Goal: Information Seeking & Learning: Learn about a topic

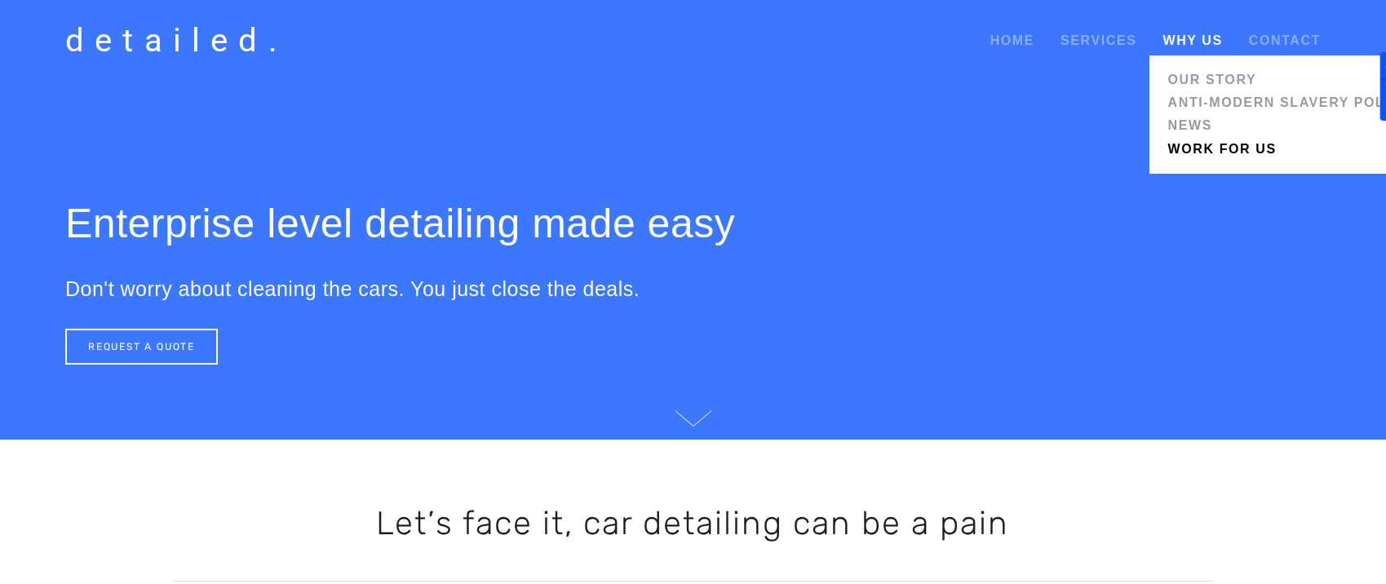
click at [1178, 143] on link "Work for us" at bounding box center [1288, 149] width 253 height 23
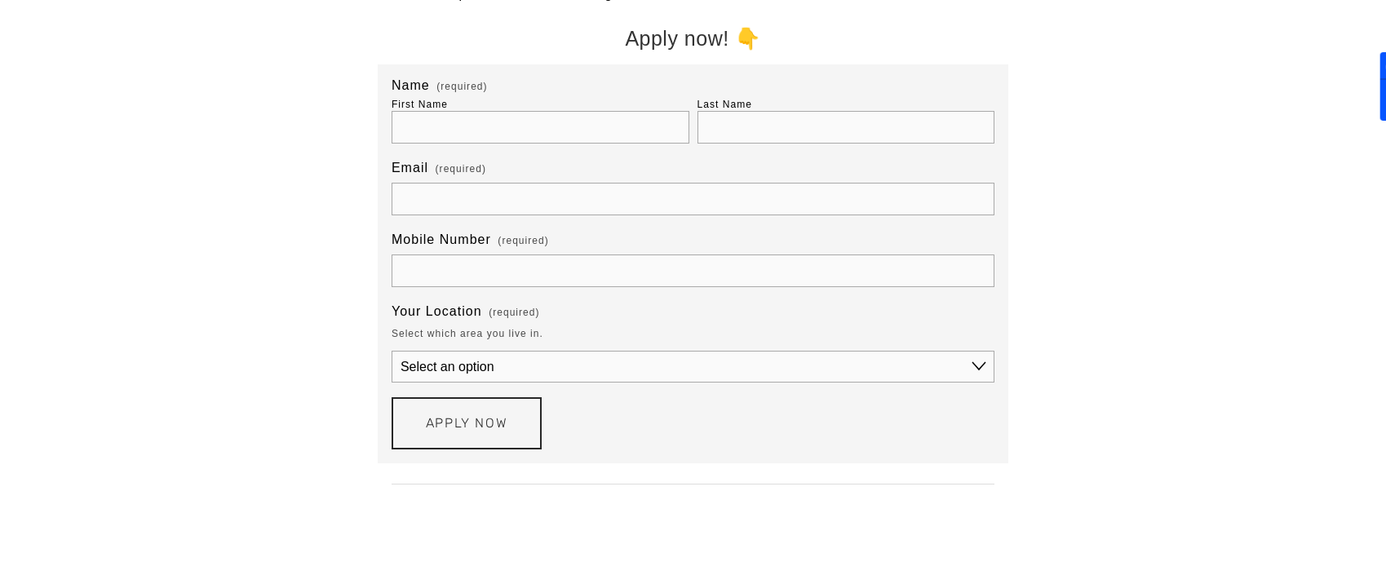
scroll to position [1506, 0]
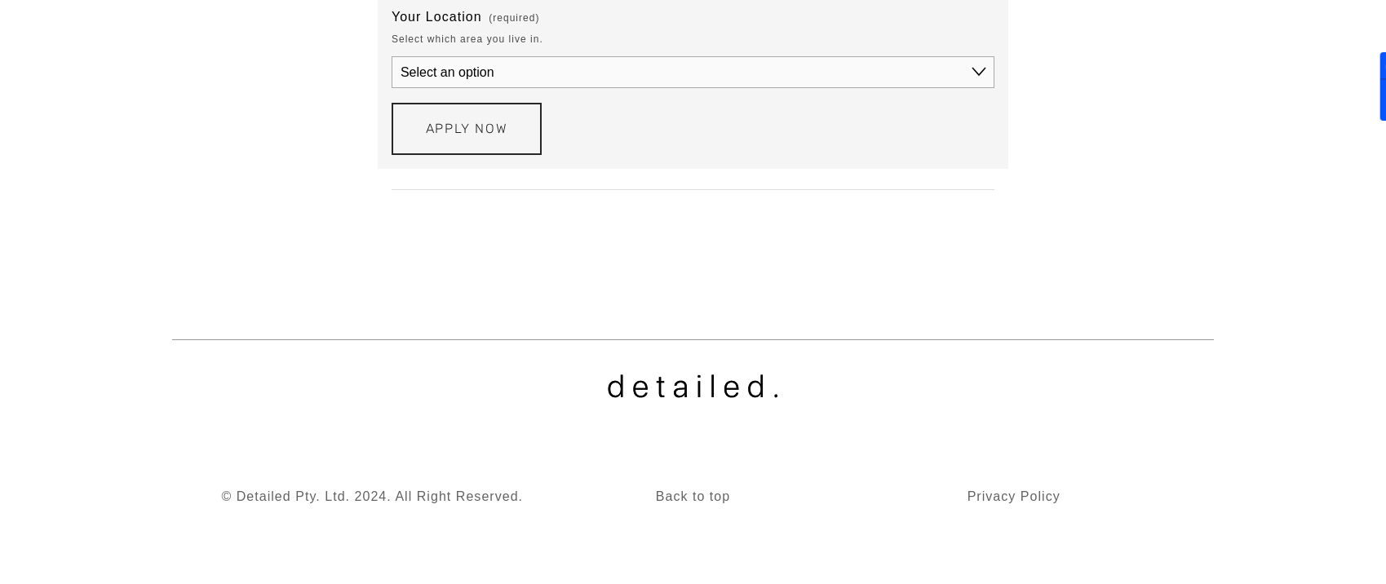
click at [756, 77] on select "Select an option Greater Brisbane Gold Coast Western Sydney" at bounding box center [693, 72] width 603 height 32
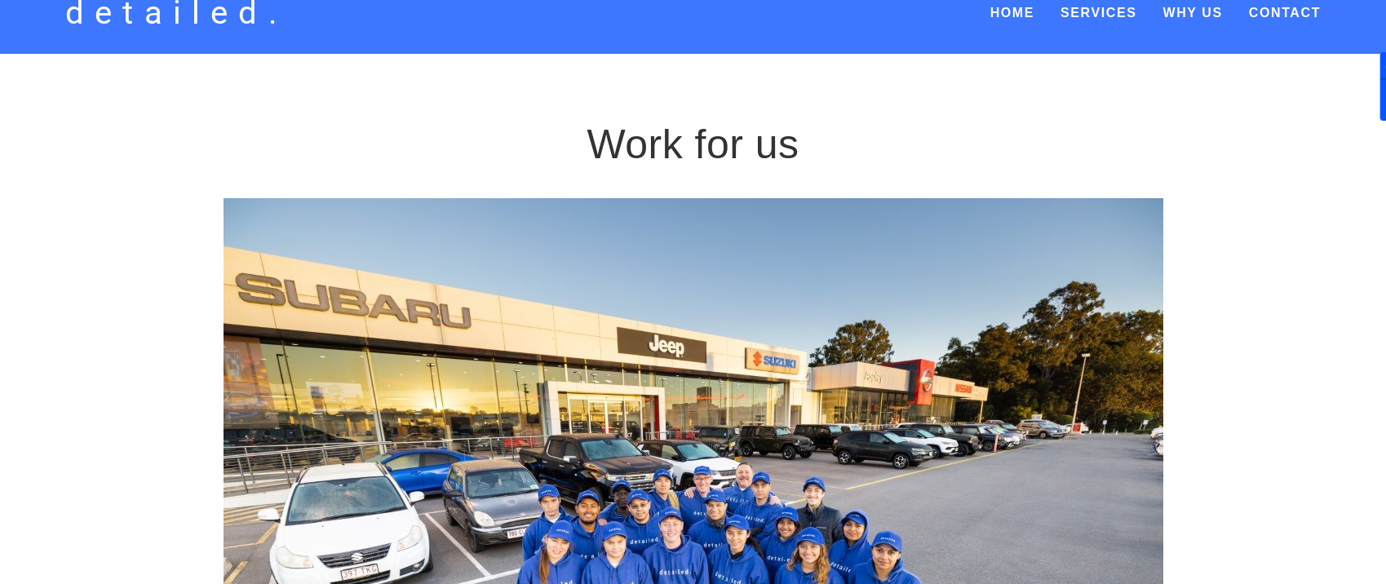
scroll to position [0, 0]
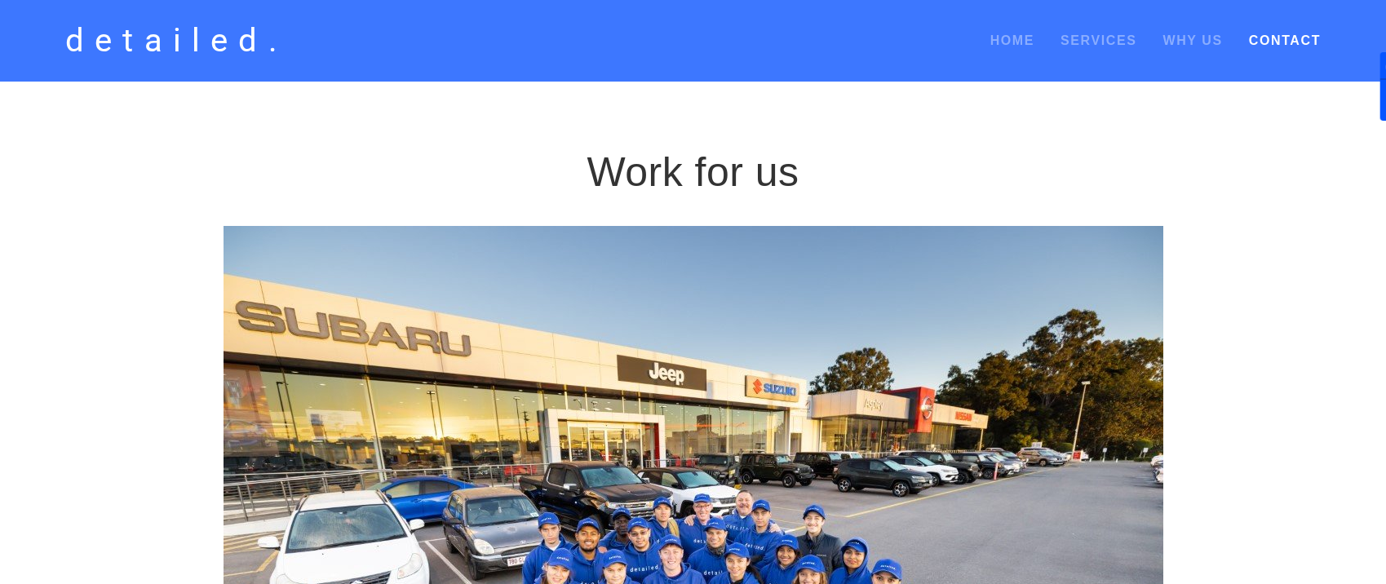
click at [1312, 42] on link "Contact" at bounding box center [1285, 40] width 72 height 29
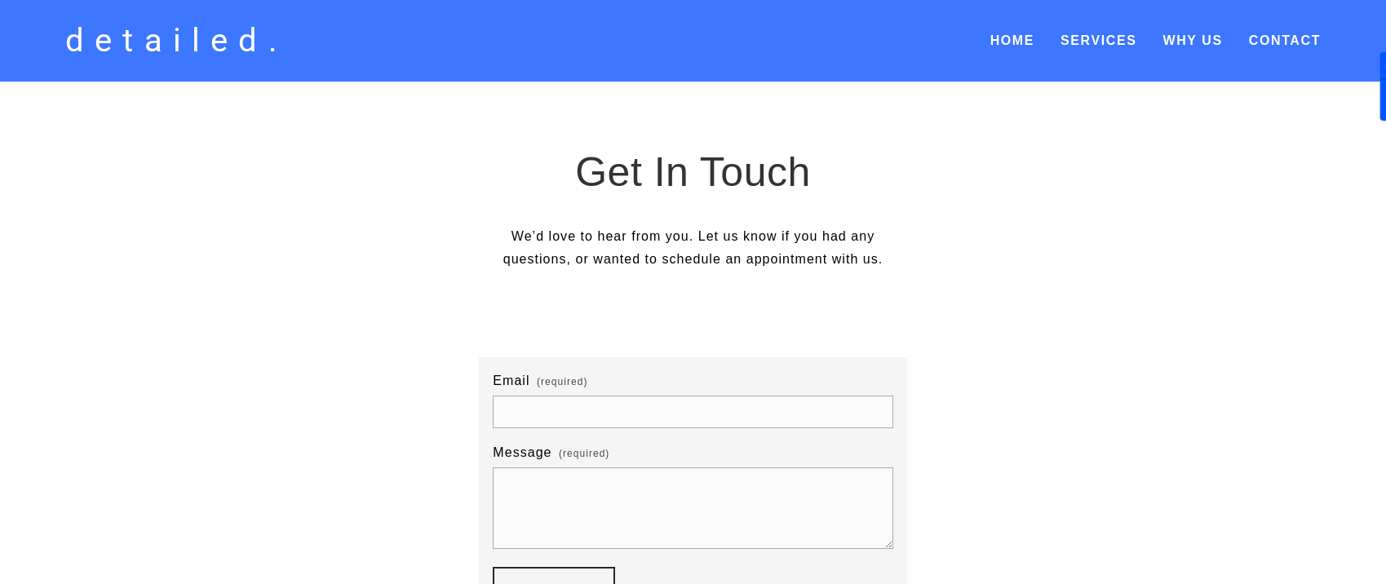
click at [206, 46] on link "detailed." at bounding box center [176, 40] width 239 height 49
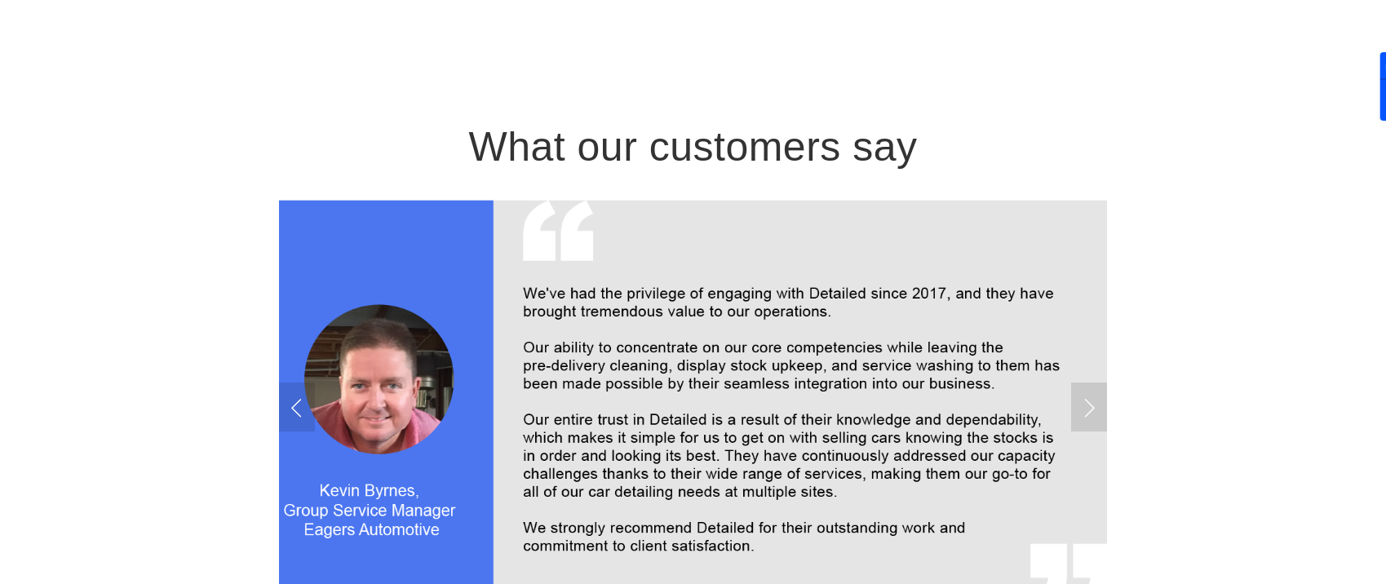
scroll to position [2758, 0]
